Goal: Task Accomplishment & Management: Manage account settings

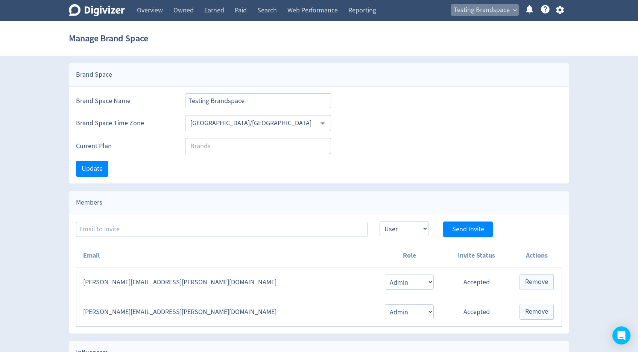
click at [509, 12] on span "Testing Brandspace" at bounding box center [482, 10] width 56 height 12
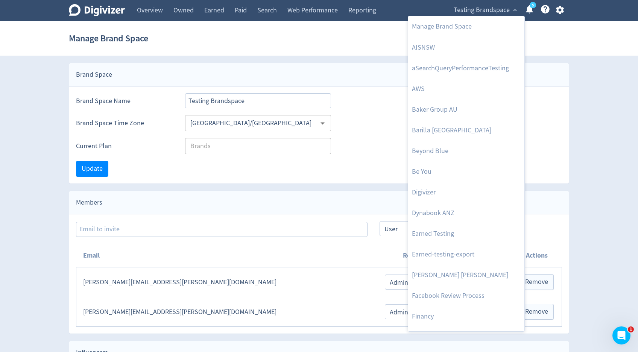
click at [560, 10] on div at bounding box center [319, 176] width 638 height 352
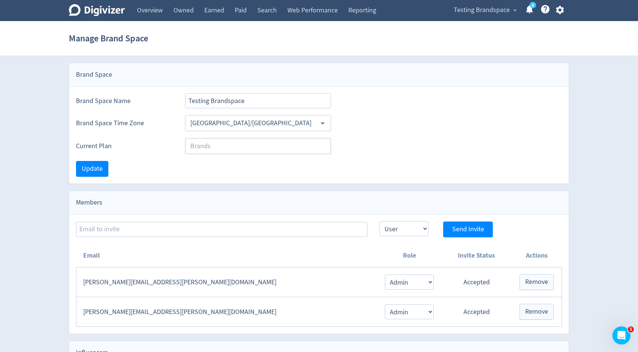
click at [560, 10] on icon "button" at bounding box center [560, 10] width 10 height 10
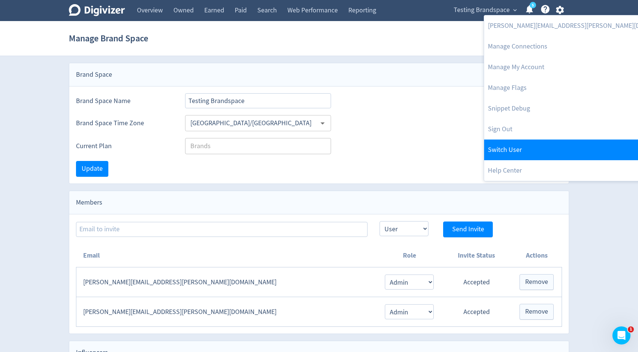
click at [519, 143] on link "Switch User" at bounding box center [585, 150] width 201 height 21
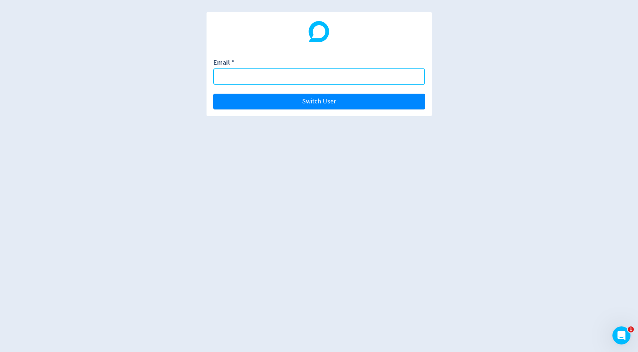
click at [387, 76] on input "Email *" at bounding box center [319, 77] width 212 height 16
click at [260, 78] on input "[EMAIL_ADDRESS][DOMAIN_NAME]" at bounding box center [319, 77] width 212 height 16
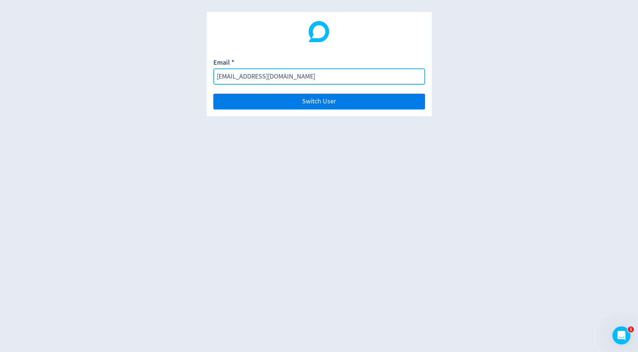
type input "[EMAIL_ADDRESS][DOMAIN_NAME]"
click at [273, 98] on button "Switch User" at bounding box center [319, 102] width 212 height 16
